Goal: Information Seeking & Learning: Learn about a topic

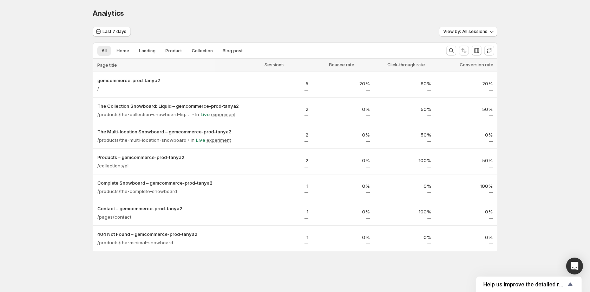
click at [270, 24] on div "Analytics. This page is ready Analytics" at bounding box center [295, 13] width 404 height 27
click at [60, 77] on div "Analytics. This page is ready Analytics Last 7 days View by: All sessions All H…" at bounding box center [295, 144] width 590 height 289
click at [247, 22] on div "Analytics. This page is ready Analytics" at bounding box center [295, 13] width 404 height 27
click at [277, 114] on div "2" at bounding box center [281, 111] width 53 height 11
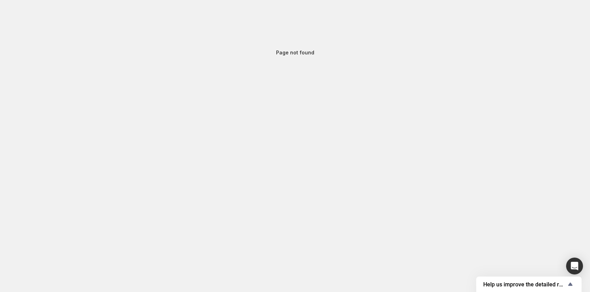
click at [228, 24] on div "Page not found" at bounding box center [295, 52] width 590 height 105
click at [221, 25] on div "Page not found" at bounding box center [295, 52] width 590 height 105
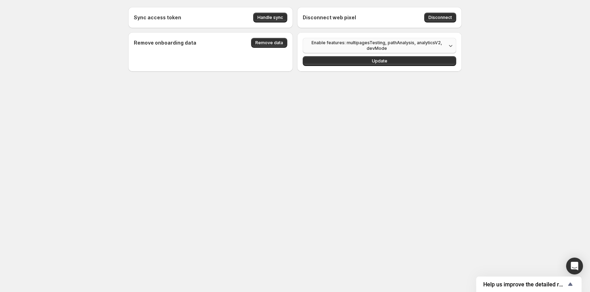
click at [394, 50] on span "Enable features: multipagesTesting, pathAnalysis, analyticsV2, devMode" at bounding box center [376, 45] width 139 height 11
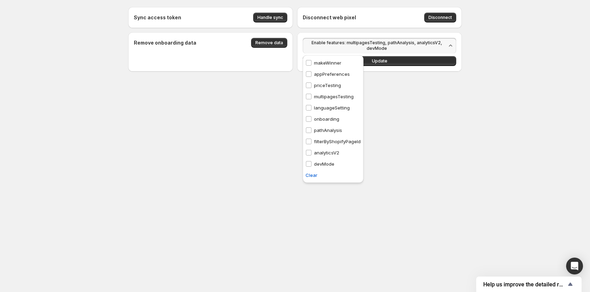
click at [431, 138] on body "Sync access token Handle sync Disconnect web pixel Disconnect Remove onboarding…" at bounding box center [295, 146] width 590 height 292
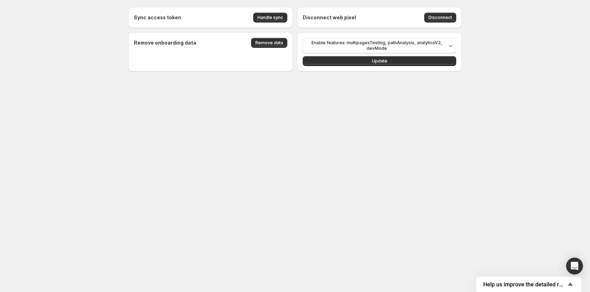
click at [383, 138] on body "Sync access token Handle sync Disconnect web pixel Disconnect Remove onboarding…" at bounding box center [295, 146] width 590 height 292
